Goal: Information Seeking & Learning: Check status

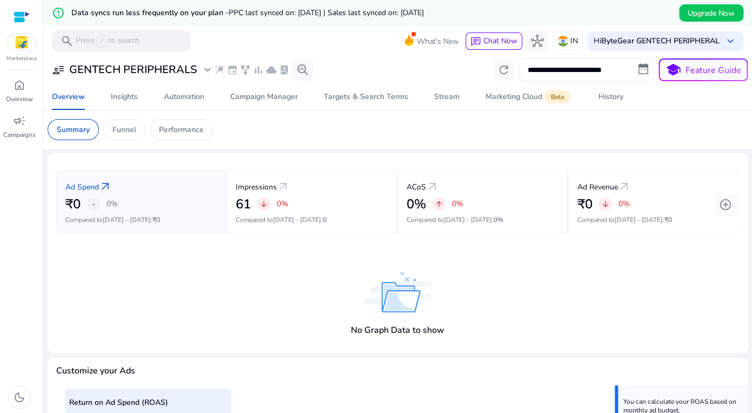
click at [233, 133] on app-sa-custom-tab "Summary Funnel Performance" at bounding box center [398, 129] width 700 height 21
click at [77, 98] on div "Overview" at bounding box center [68, 97] width 33 height 8
click at [558, 74] on input "**********" at bounding box center [586, 70] width 135 height 24
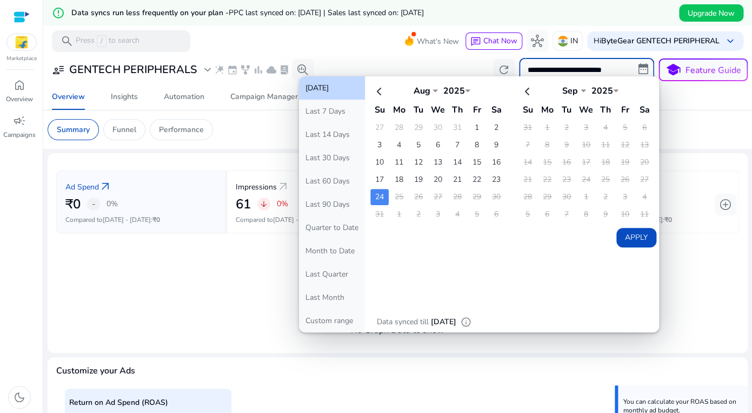
click at [341, 58] on div "**********" at bounding box center [398, 70] width 700 height 24
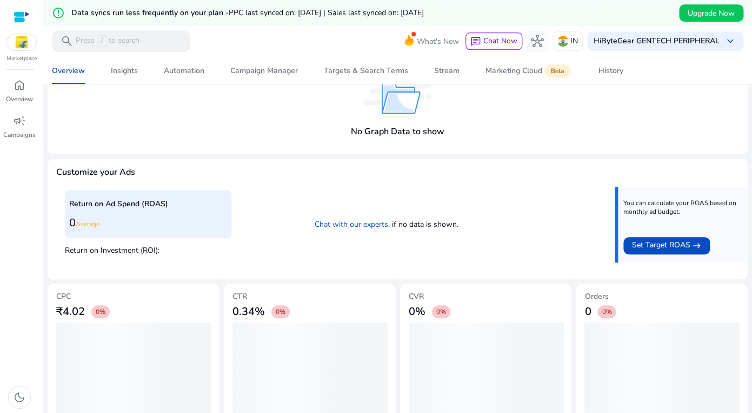
scroll to position [202, 0]
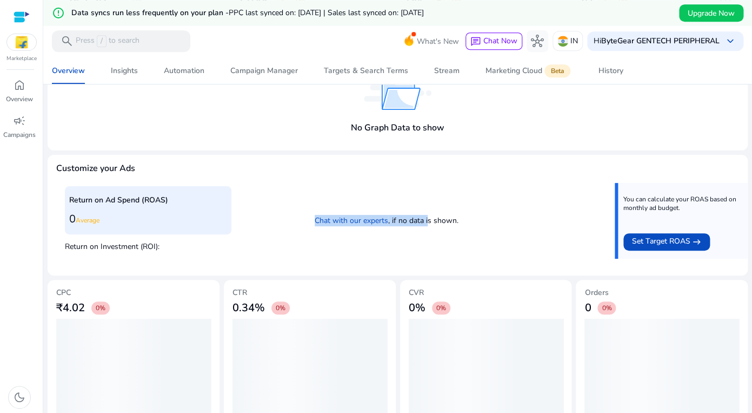
drag, startPoint x: 306, startPoint y: 208, endPoint x: 428, endPoint y: 208, distance: 121.7
click at [428, 215] on p "Chat with our experts , if no data is shown." at bounding box center [386, 220] width 293 height 11
click at [461, 215] on p "Chat with our experts , if no data is shown." at bounding box center [386, 220] width 293 height 11
drag, startPoint x: 459, startPoint y: 209, endPoint x: 315, endPoint y: 193, distance: 144.7
click at [315, 193] on div "Return on Ad Spend (ROAS) 0 Average Return on Investment (ROI): Chat with our e…" at bounding box center [398, 225] width 666 height 84
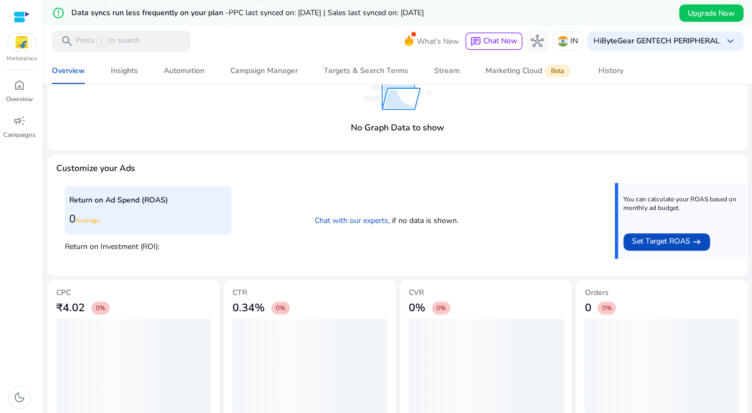
click at [377, 163] on div "Customize your Ads" at bounding box center [397, 168] width 683 height 10
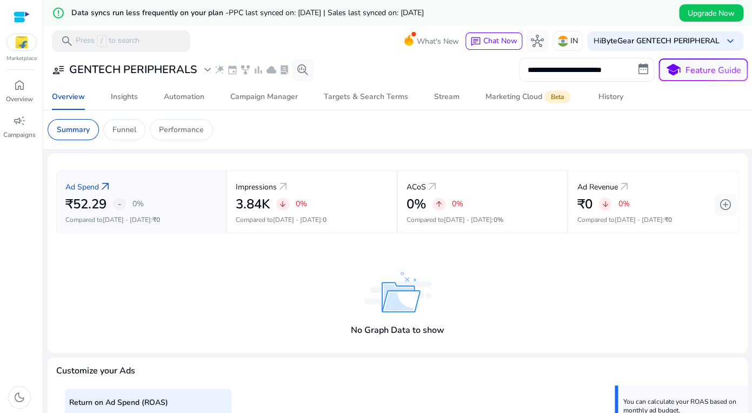
click at [447, 119] on app-sa-custom-tab "Summary Funnel Performance" at bounding box center [398, 129] width 700 height 21
